Goal: Complete application form

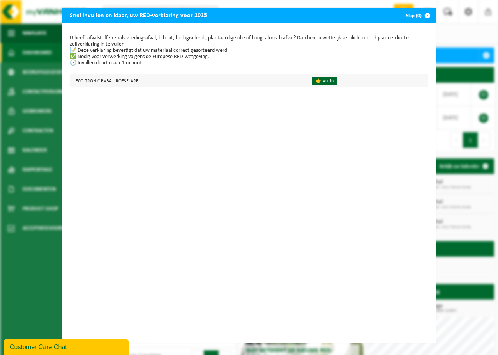
drag, startPoint x: 308, startPoint y: 82, endPoint x: 303, endPoint y: 87, distance: 6.3
click at [312, 82] on link "👉 Vul in" at bounding box center [325, 81] width 26 height 9
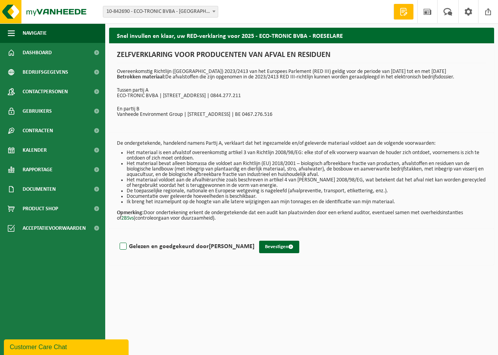
click at [127, 243] on label "Gelezen en goedgekeurd door [PERSON_NAME]" at bounding box center [186, 247] width 136 height 12
click at [255, 237] on input "Gelezen en goedgekeurd door [PERSON_NAME]" at bounding box center [255, 236] width 0 height 0
checkbox input "true"
click at [280, 249] on button "Bevestigen" at bounding box center [279, 247] width 40 height 12
